Goal: Task Accomplishment & Management: Use online tool/utility

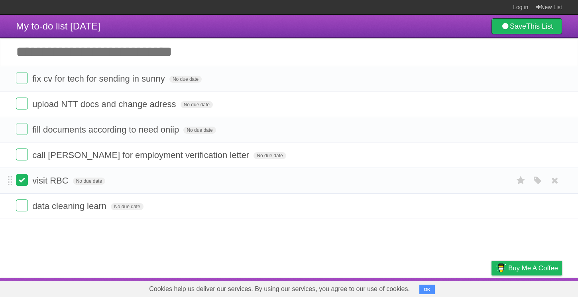
click at [20, 186] on label at bounding box center [22, 180] width 12 height 12
click at [23, 161] on label at bounding box center [22, 155] width 12 height 12
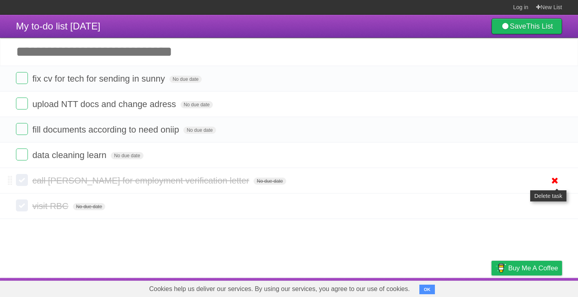
click at [551, 182] on icon at bounding box center [554, 180] width 11 height 13
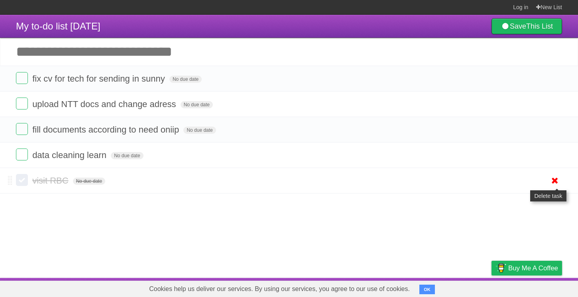
click at [552, 187] on icon at bounding box center [554, 180] width 11 height 13
click at [22, 108] on label at bounding box center [22, 104] width 12 height 12
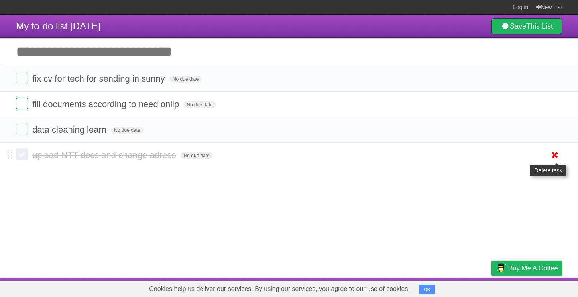
click at [555, 157] on icon at bounding box center [554, 155] width 11 height 13
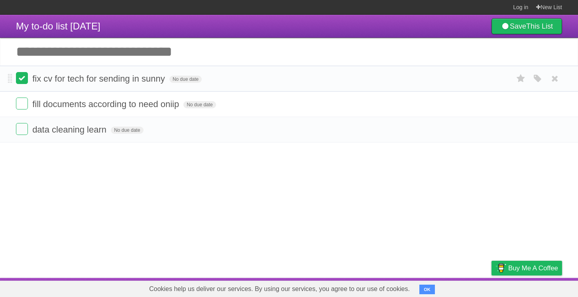
click at [17, 82] on label at bounding box center [22, 78] width 12 height 12
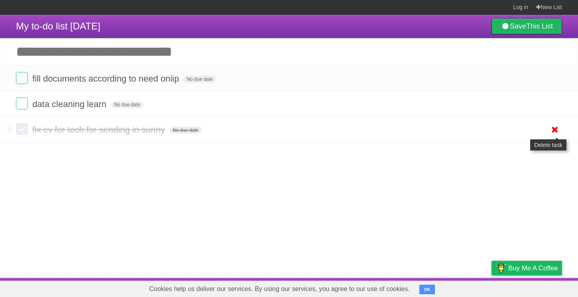
click at [552, 135] on icon at bounding box center [554, 129] width 11 height 13
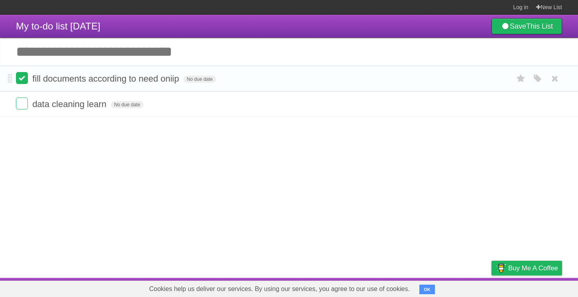
click at [24, 83] on label at bounding box center [22, 78] width 12 height 12
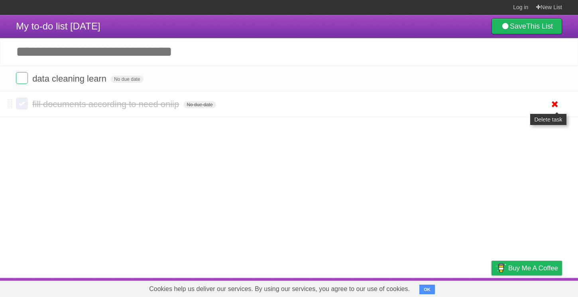
click at [554, 103] on icon at bounding box center [554, 104] width 11 height 13
